Goal: Information Seeking & Learning: Learn about a topic

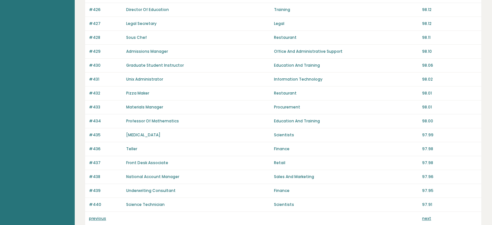
scroll to position [457, 0]
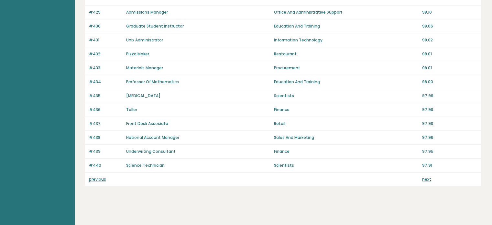
click at [97, 178] on link "previous" at bounding box center [97, 179] width 17 height 6
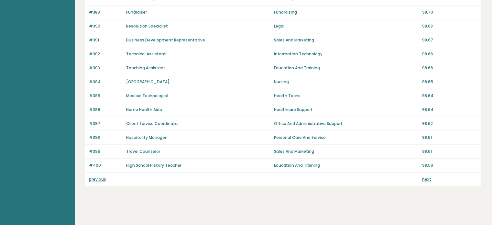
scroll to position [457, 0]
click at [96, 177] on link "previous" at bounding box center [97, 180] width 17 height 6
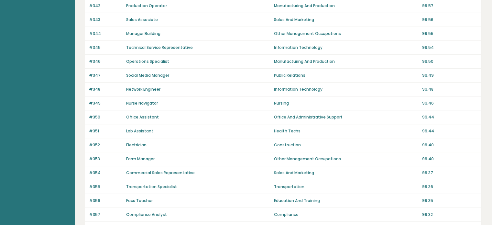
scroll to position [457, 0]
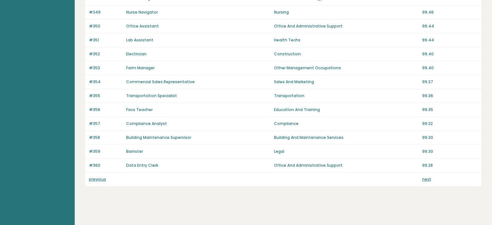
click at [96, 177] on link "previous" at bounding box center [97, 179] width 17 height 6
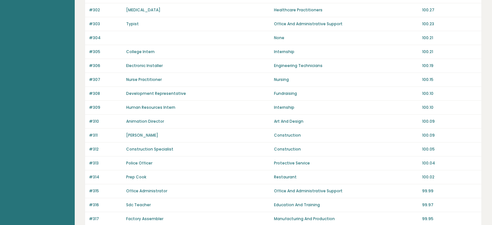
scroll to position [457, 0]
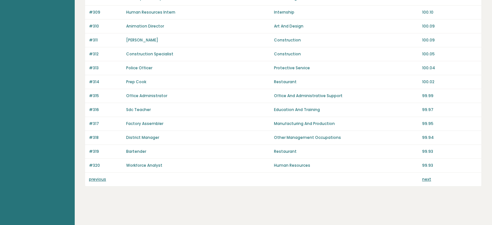
click at [95, 176] on link "previous" at bounding box center [97, 179] width 17 height 6
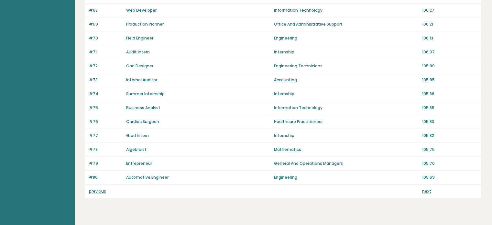
scroll to position [457, 0]
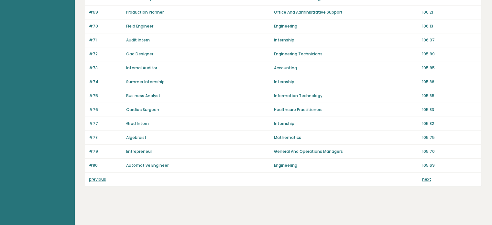
click at [98, 177] on link "previous" at bounding box center [97, 179] width 17 height 6
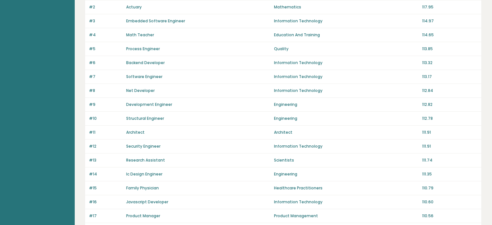
scroll to position [184, 0]
